Goal: Find specific page/section: Find specific page/section

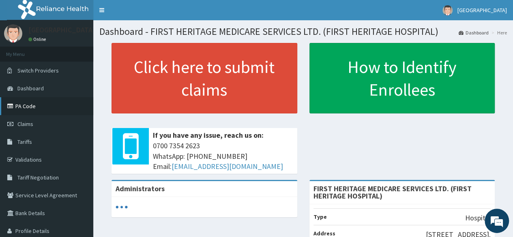
click at [74, 103] on link "PA Code" at bounding box center [46, 106] width 93 height 18
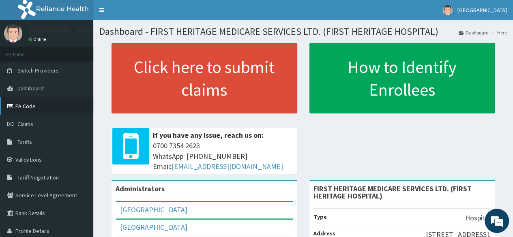
click at [35, 105] on link "PA Code" at bounding box center [46, 106] width 93 height 18
